Goal: Task Accomplishment & Management: Manage account settings

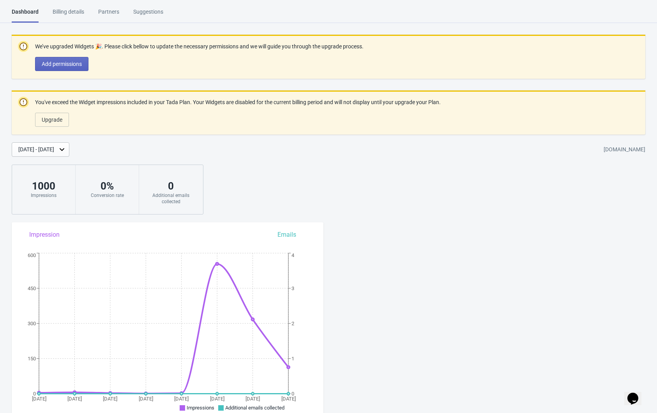
click at [70, 6] on html "Dashboard Billing details Partners Suggestions Dashboard Billing details Partne…" at bounding box center [328, 206] width 657 height 413
click at [71, 15] on div "Billing details" at bounding box center [69, 15] width 32 height 14
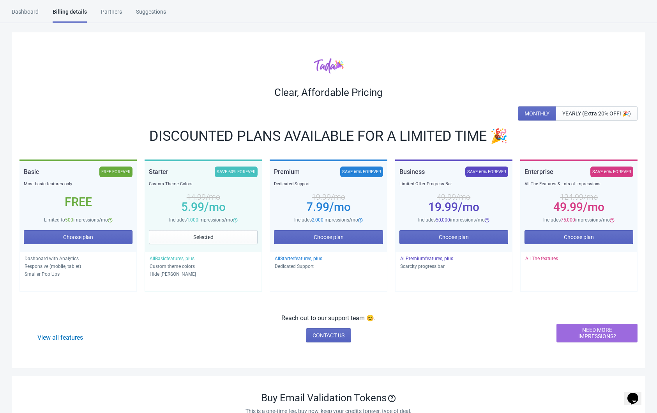
click at [605, 76] on div "Clear, Affordable Pricing MONTHLY YEARLY (Extra 20% OFF! 🎉) DISCOUNTED PLANS AV…" at bounding box center [329, 200] width 634 height 336
click at [597, 115] on span "YEARLY (Extra 20% OFF! 🎉)" at bounding box center [597, 113] width 69 height 6
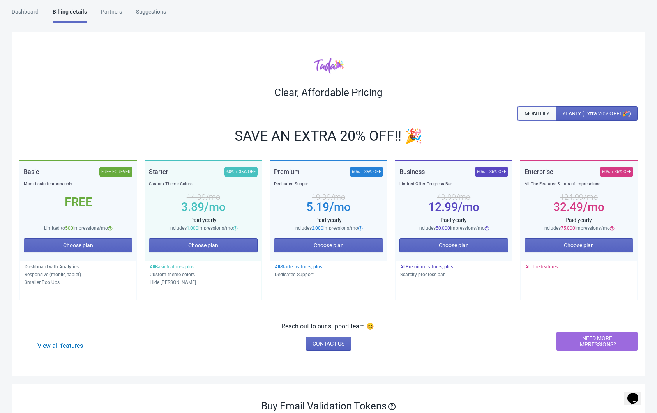
click at [536, 113] on span "MONTHLY" at bounding box center [537, 113] width 25 height 6
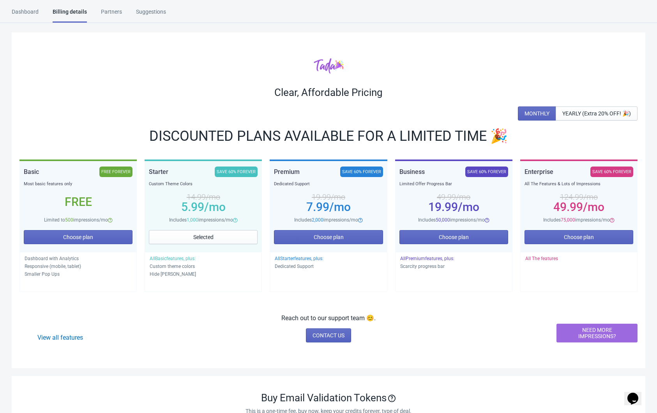
click at [483, 68] on div at bounding box center [328, 66] width 618 height 16
click at [603, 88] on div "Clear, Affordable Pricing" at bounding box center [328, 92] width 618 height 12
click at [484, 52] on div "Clear, Affordable Pricing MONTHLY YEARLY (Extra 20% OFF! 🎉) DISCOUNTED PLANS AV…" at bounding box center [329, 200] width 634 height 336
